Goal: Task Accomplishment & Management: Use online tool/utility

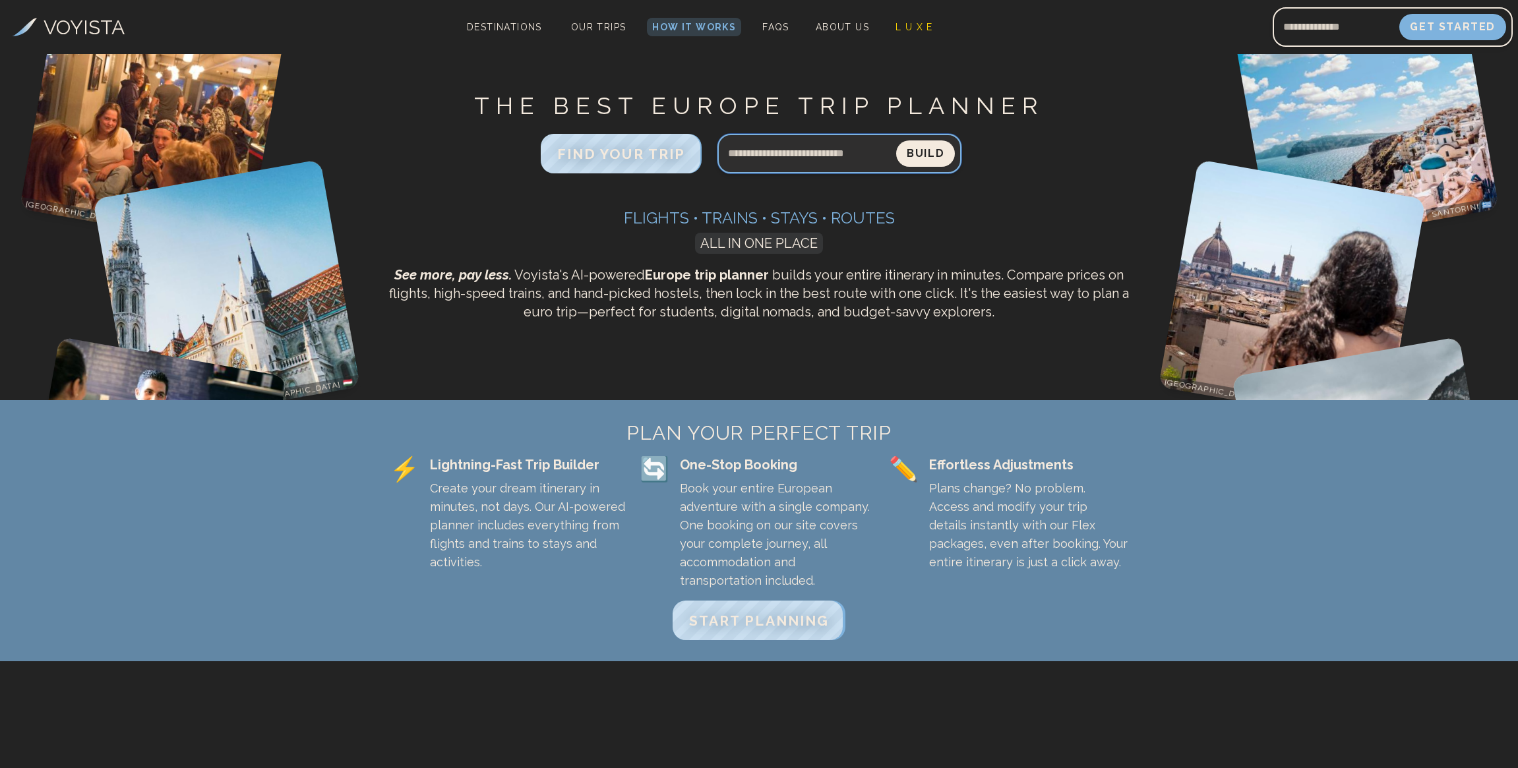
click at [803, 153] on input "Search query" at bounding box center [807, 154] width 179 height 32
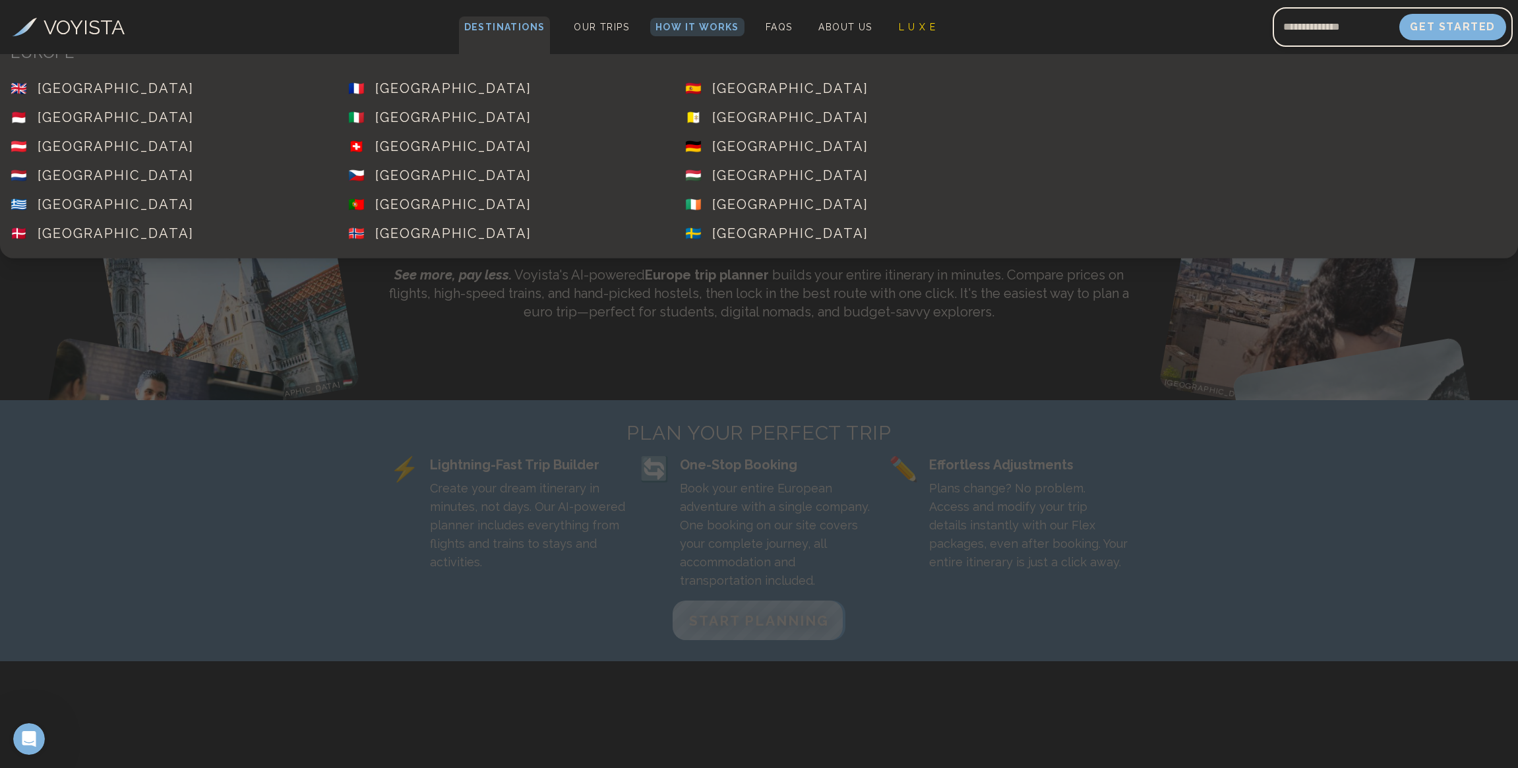
click at [508, 24] on span "Destinations" at bounding box center [505, 35] width 92 height 39
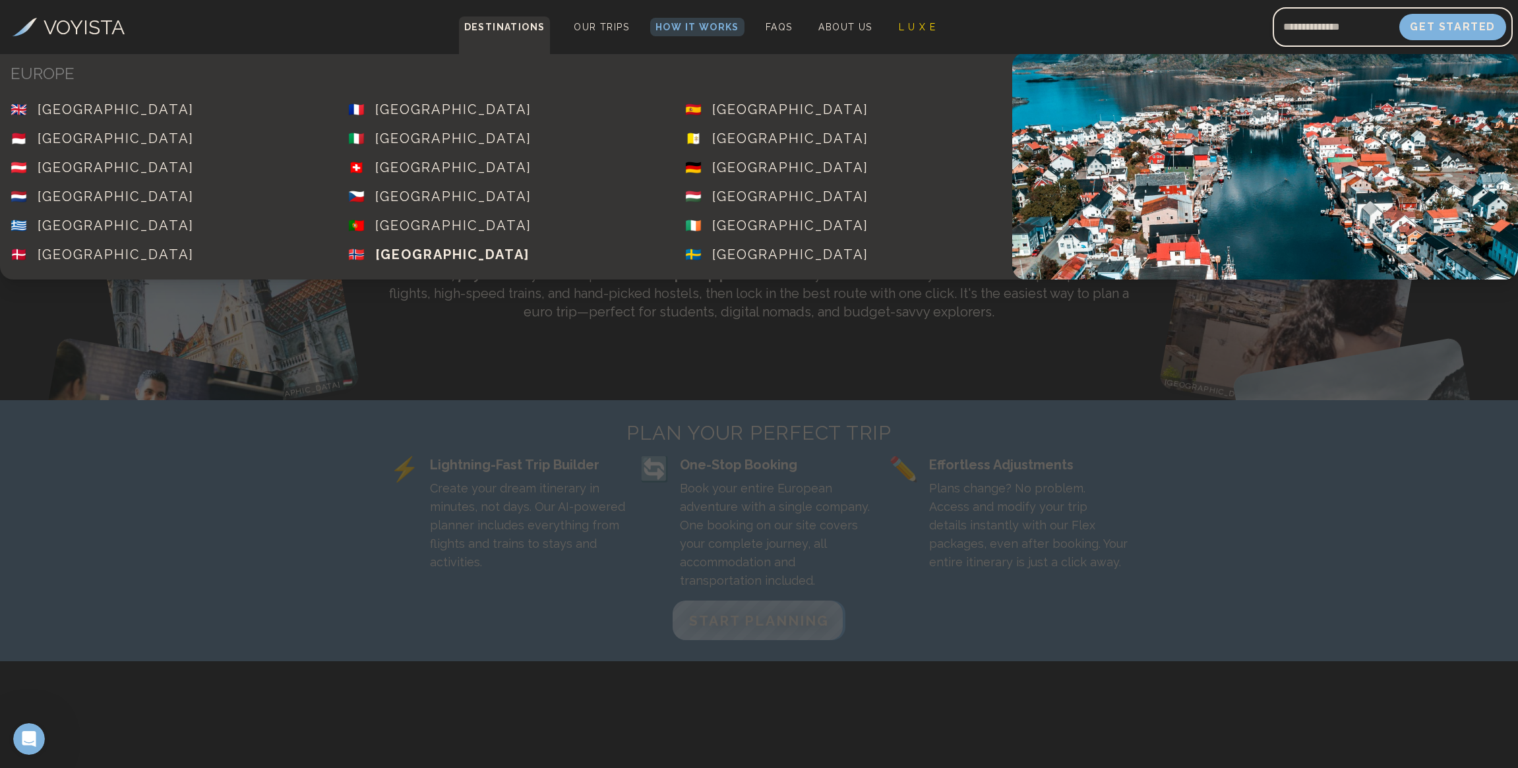
click at [419, 251] on div "[GEOGRAPHIC_DATA]" at bounding box center [452, 254] width 154 height 18
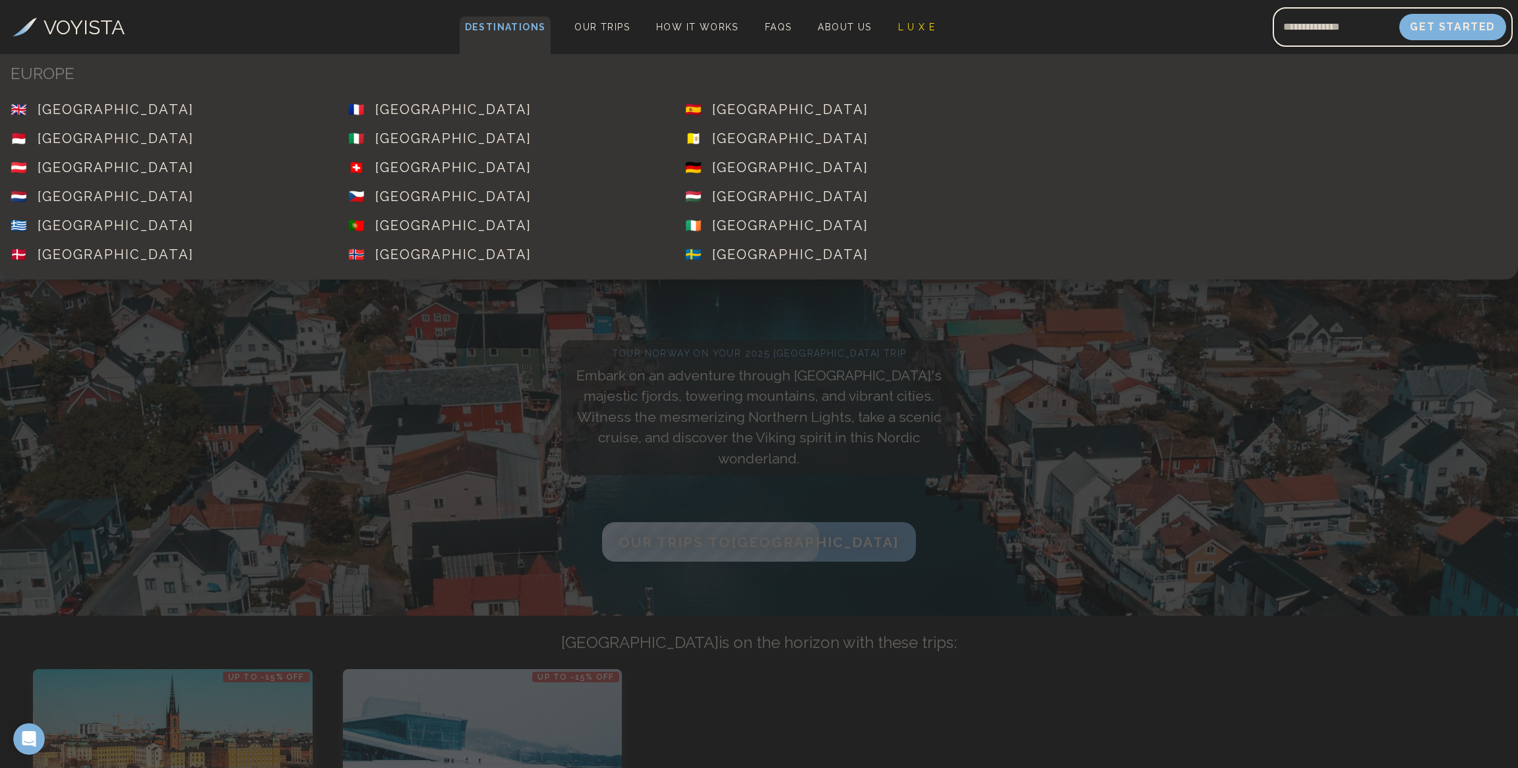
click at [509, 22] on span "Destinations" at bounding box center [506, 35] width 92 height 39
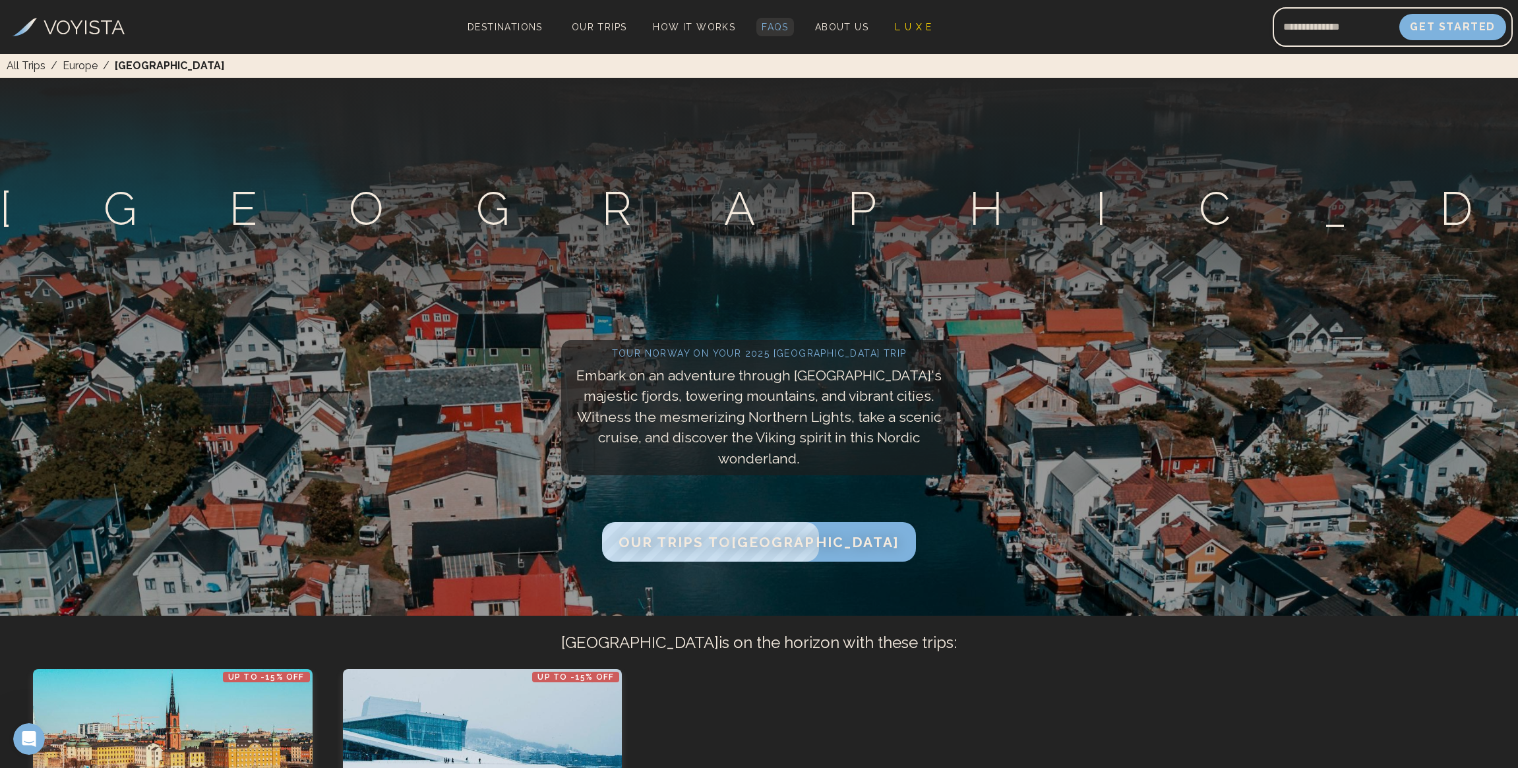
click at [772, 29] on span "FAQs" at bounding box center [775, 27] width 27 height 11
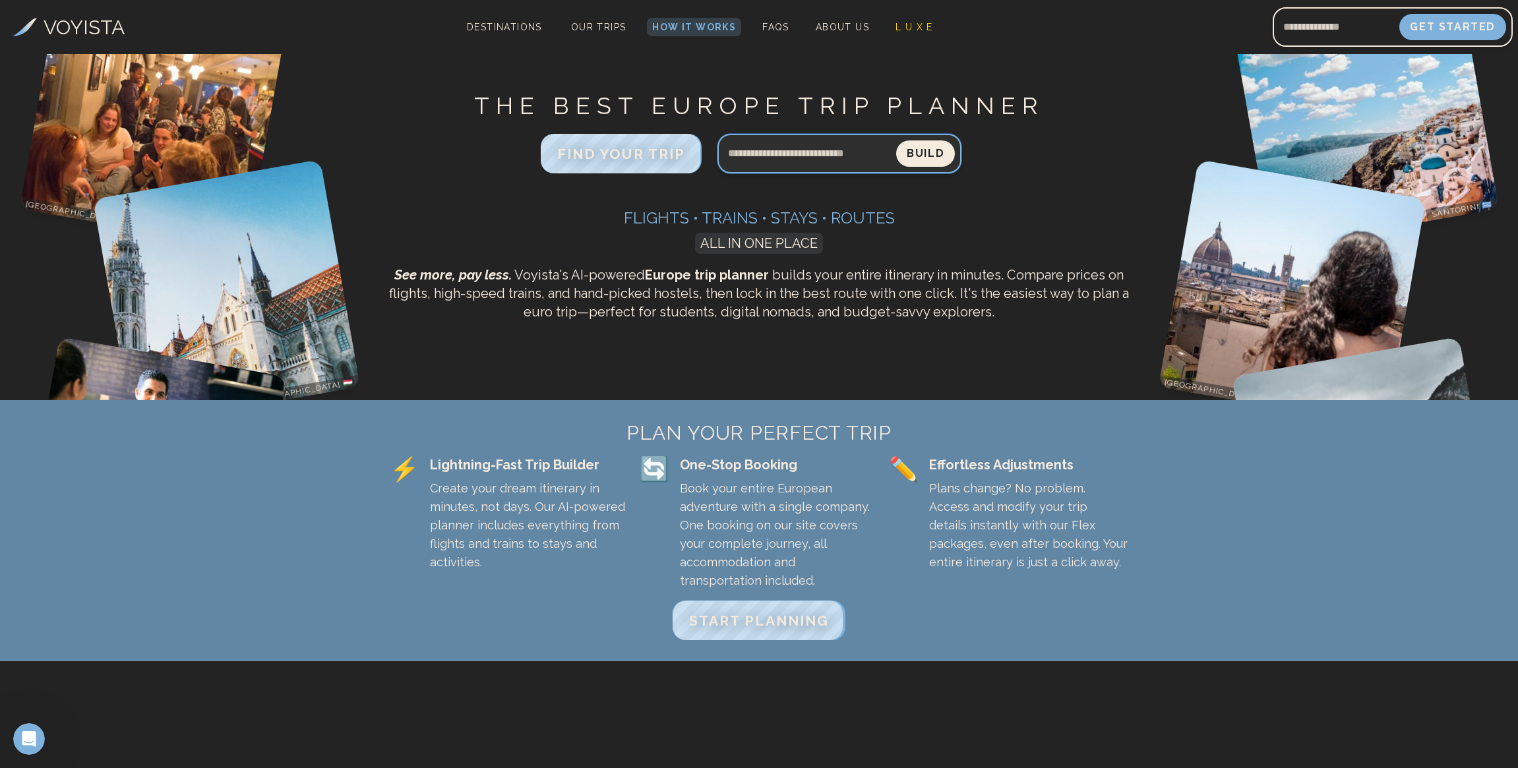
click at [776, 158] on input "Search query" at bounding box center [807, 154] width 179 height 32
type input "*******"
click at [896, 140] on button "Build" at bounding box center [925, 153] width 59 height 26
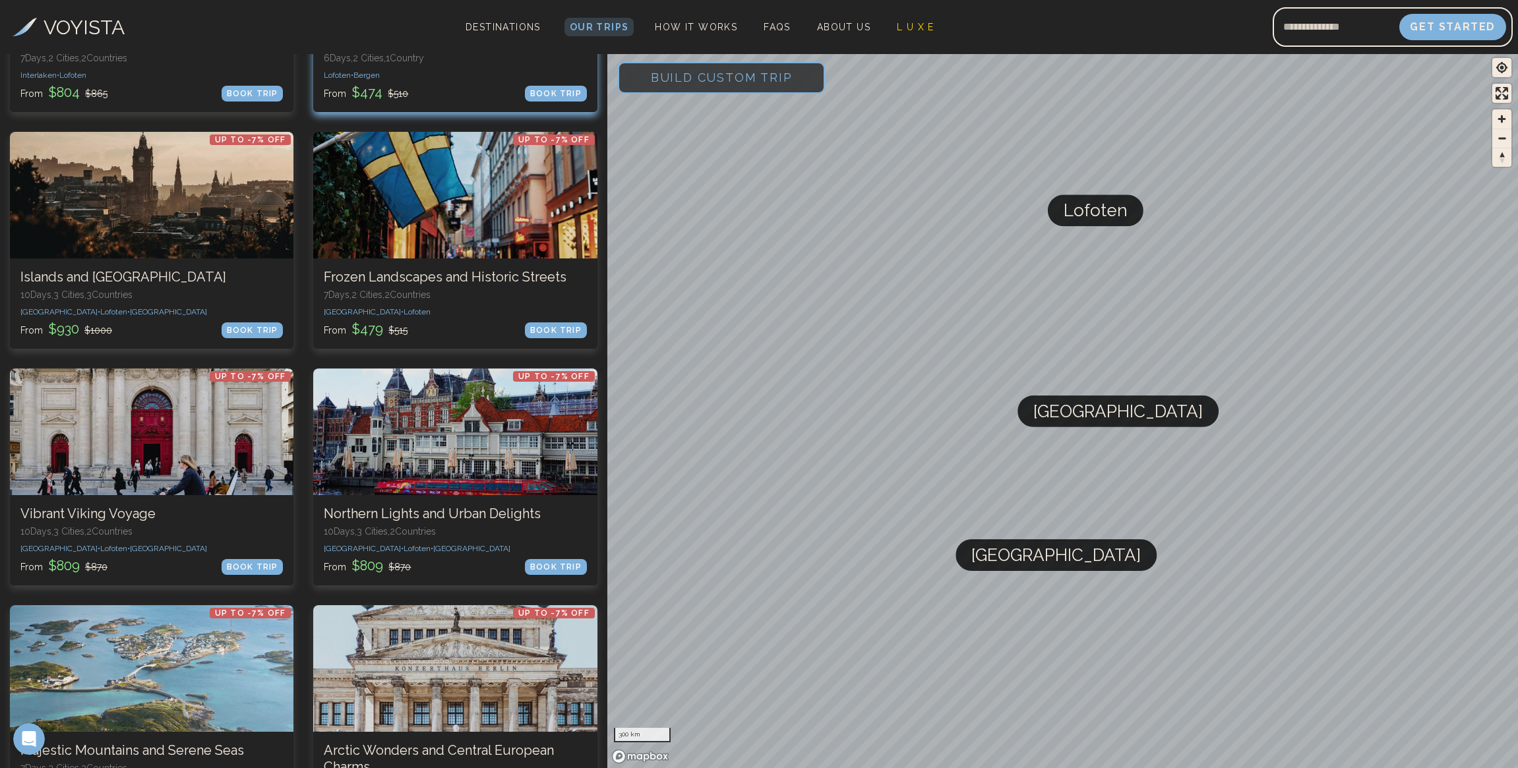
scroll to position [314, 0]
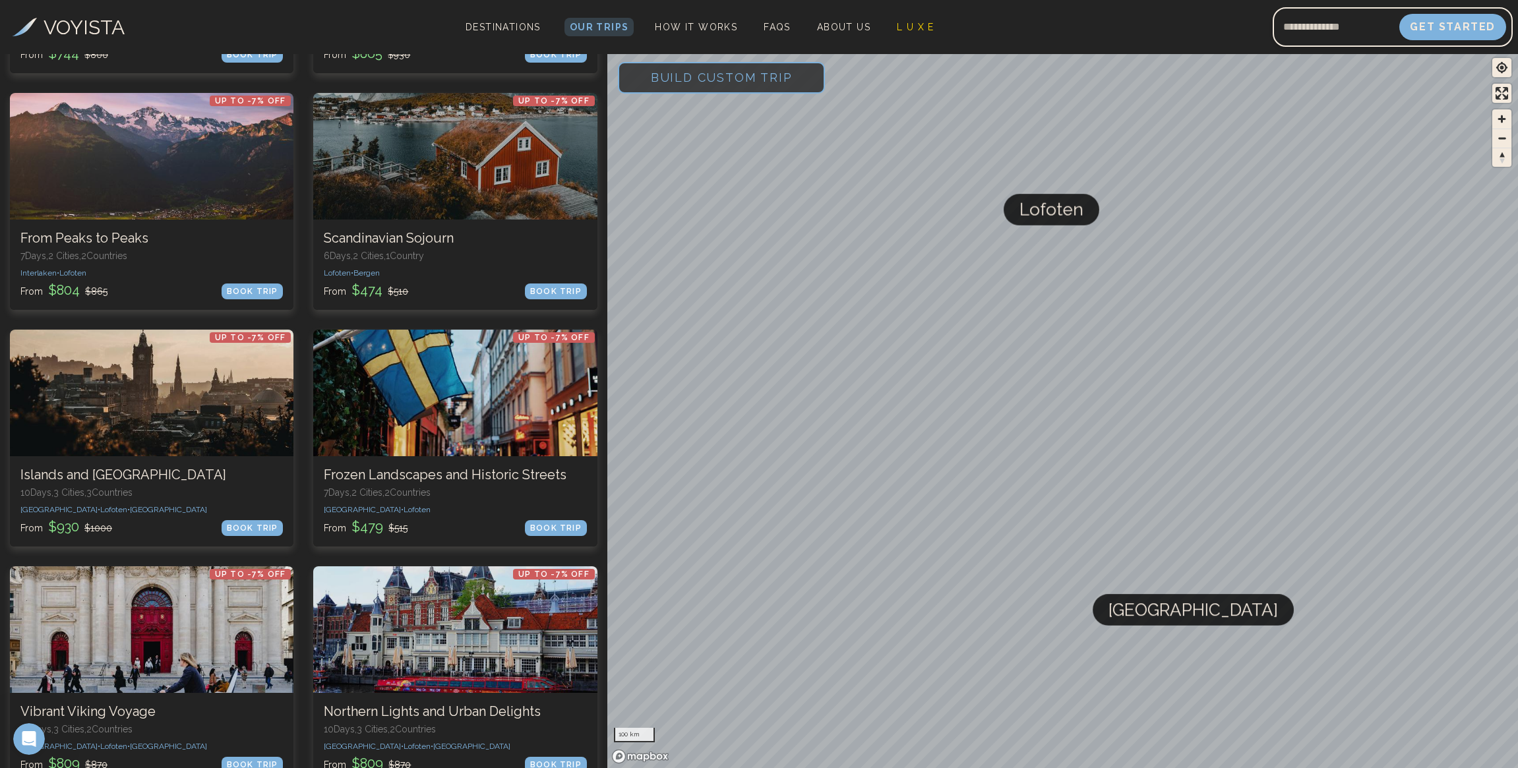
click at [1057, 209] on span "Lofoten" at bounding box center [1052, 210] width 64 height 32
click at [1055, 216] on span "Lofoten" at bounding box center [1052, 210] width 64 height 32
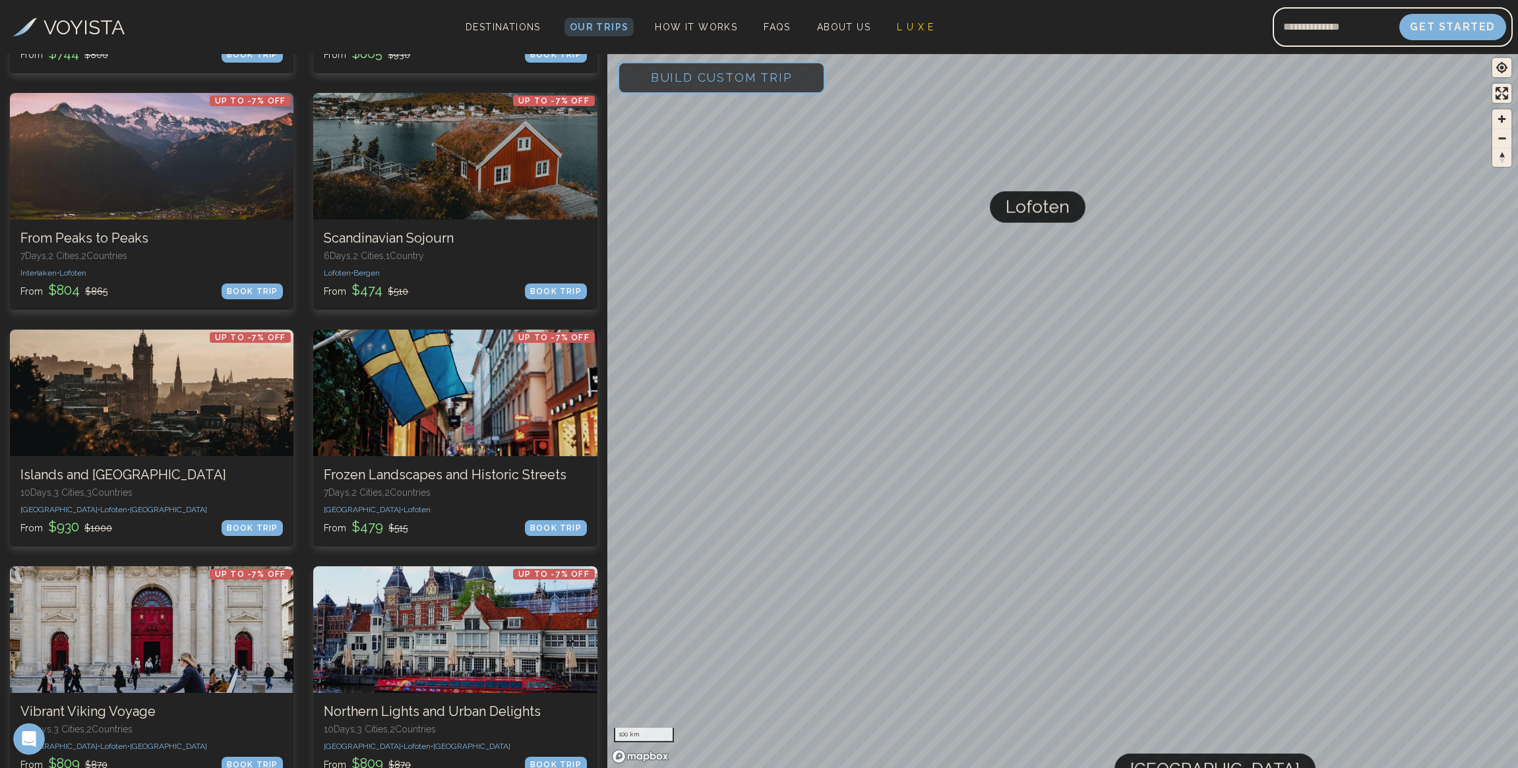
click at [1055, 216] on span "Lofoten" at bounding box center [1038, 207] width 64 height 32
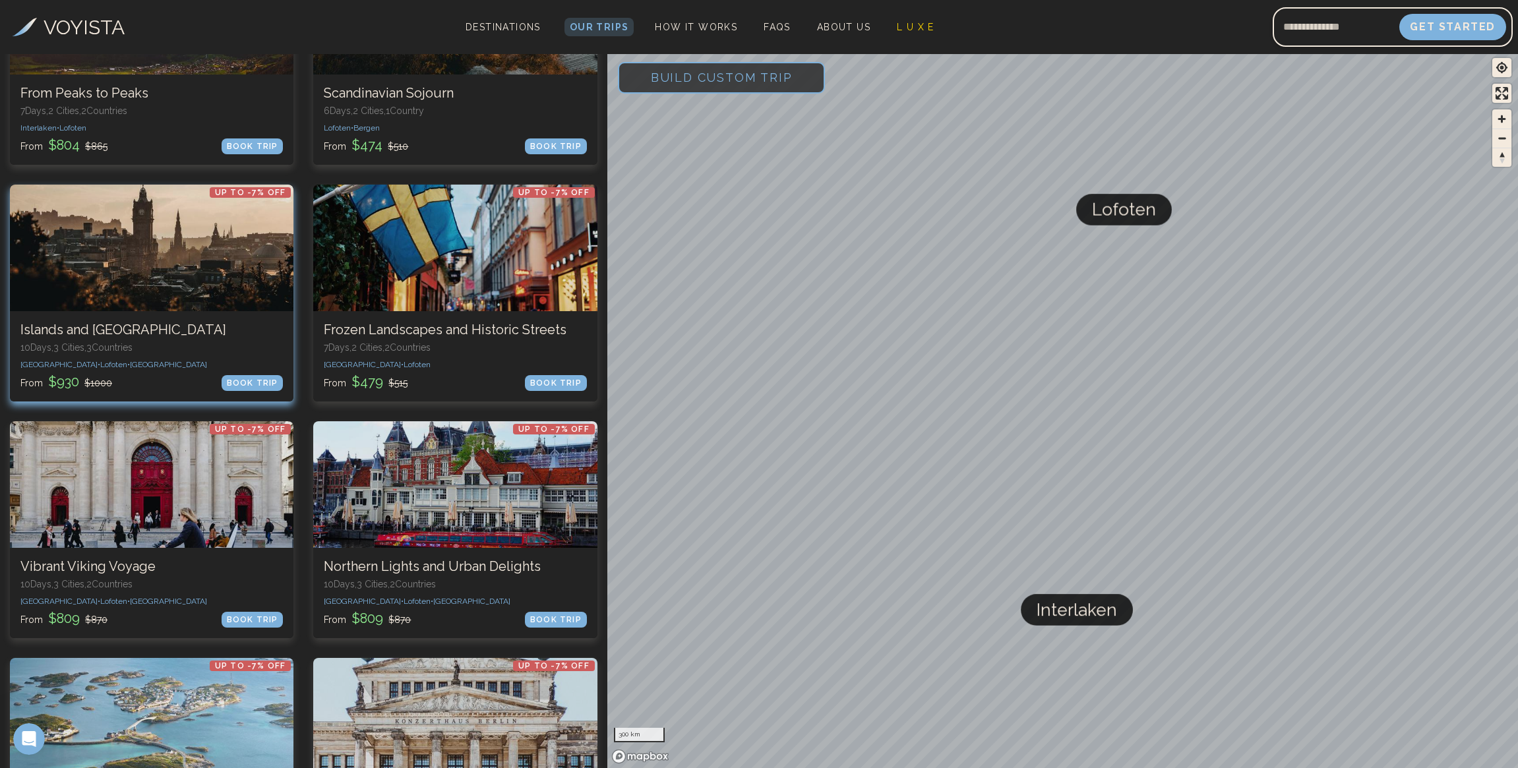
scroll to position [462, 0]
